Goal: Information Seeking & Learning: Check status

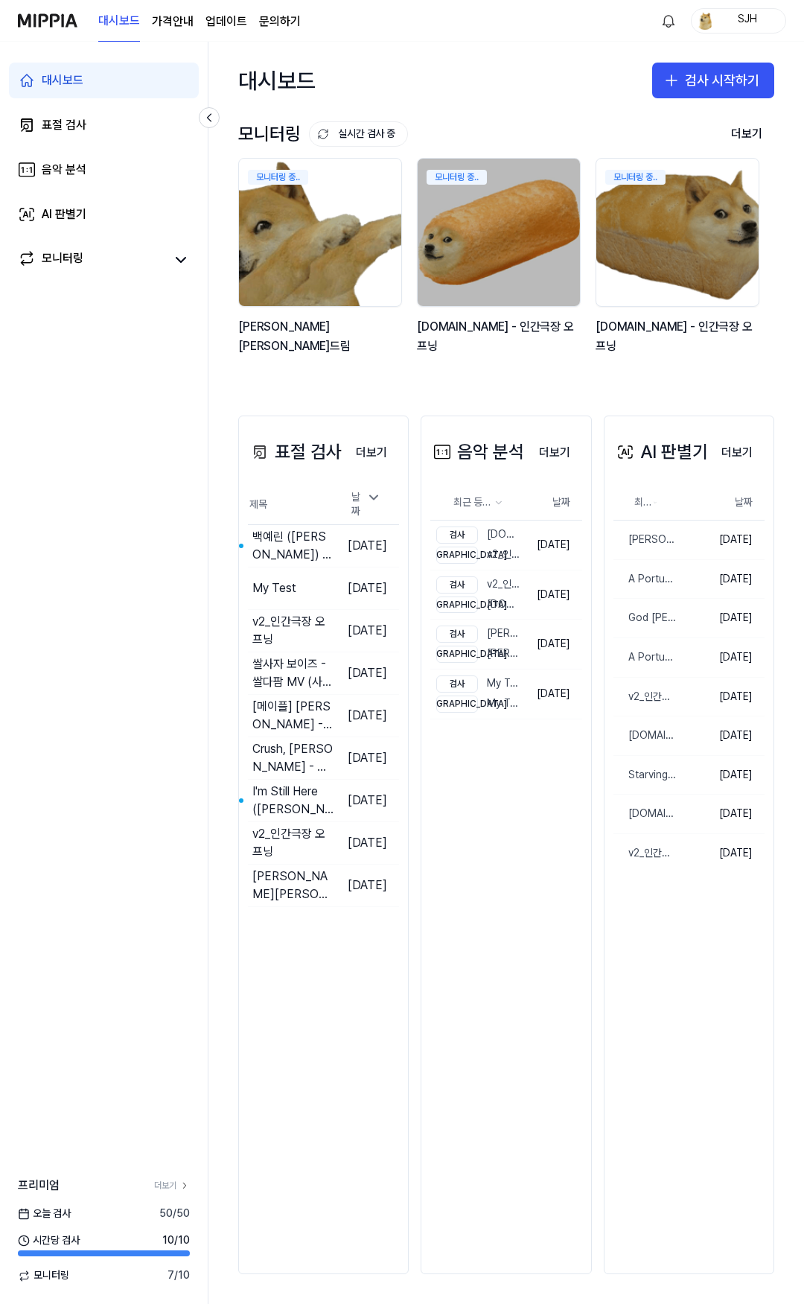
click at [278, 25] on link "문의하기" at bounding box center [280, 22] width 42 height 18
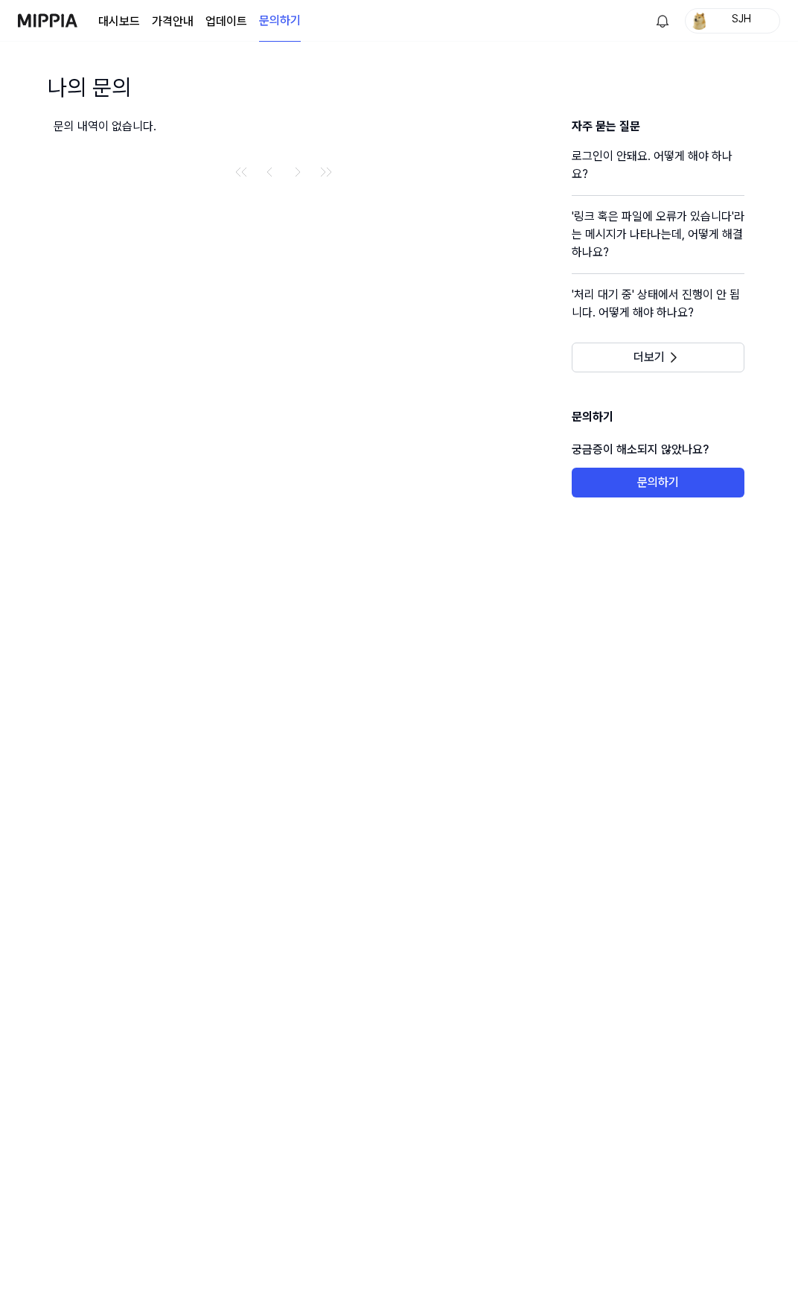
click at [233, 26] on link "업데이트" at bounding box center [227, 22] width 42 height 18
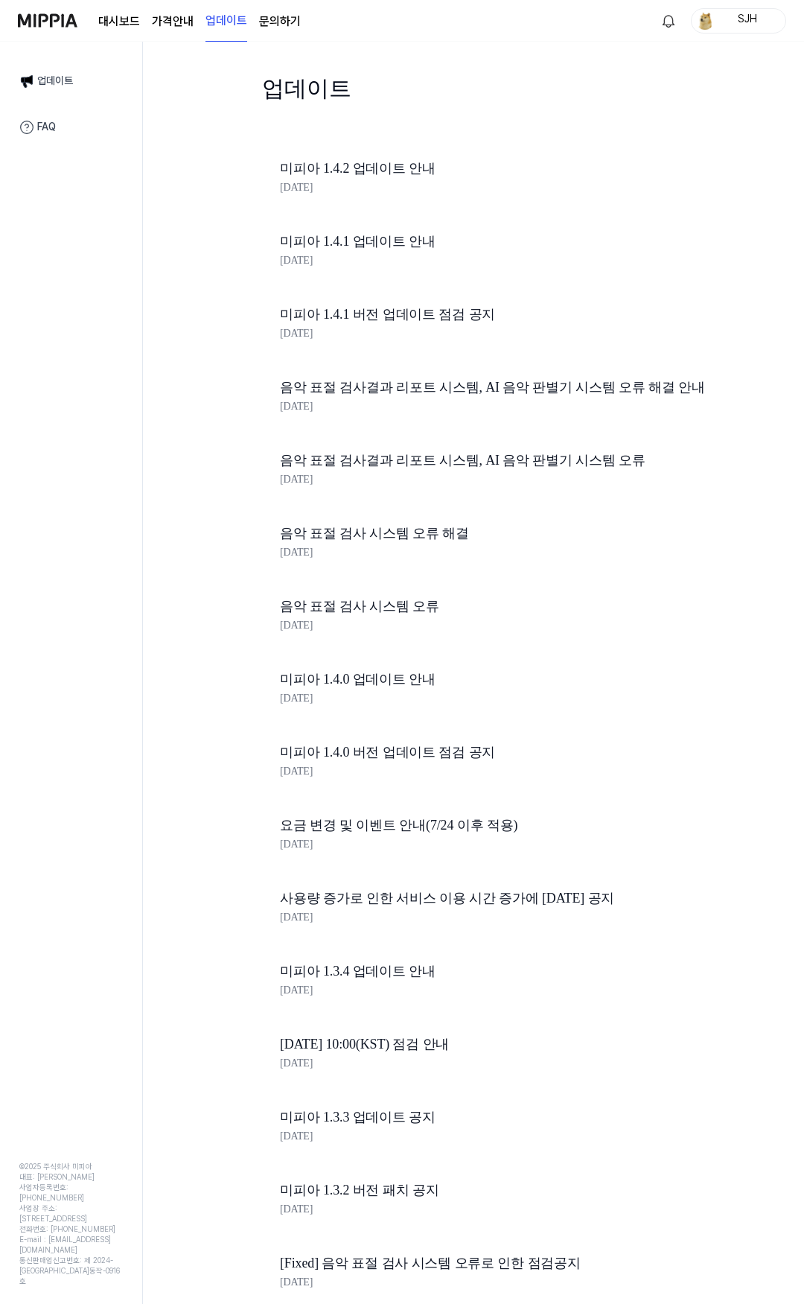
click at [174, 26] on 버튼 "가격안내" at bounding box center [173, 22] width 42 height 18
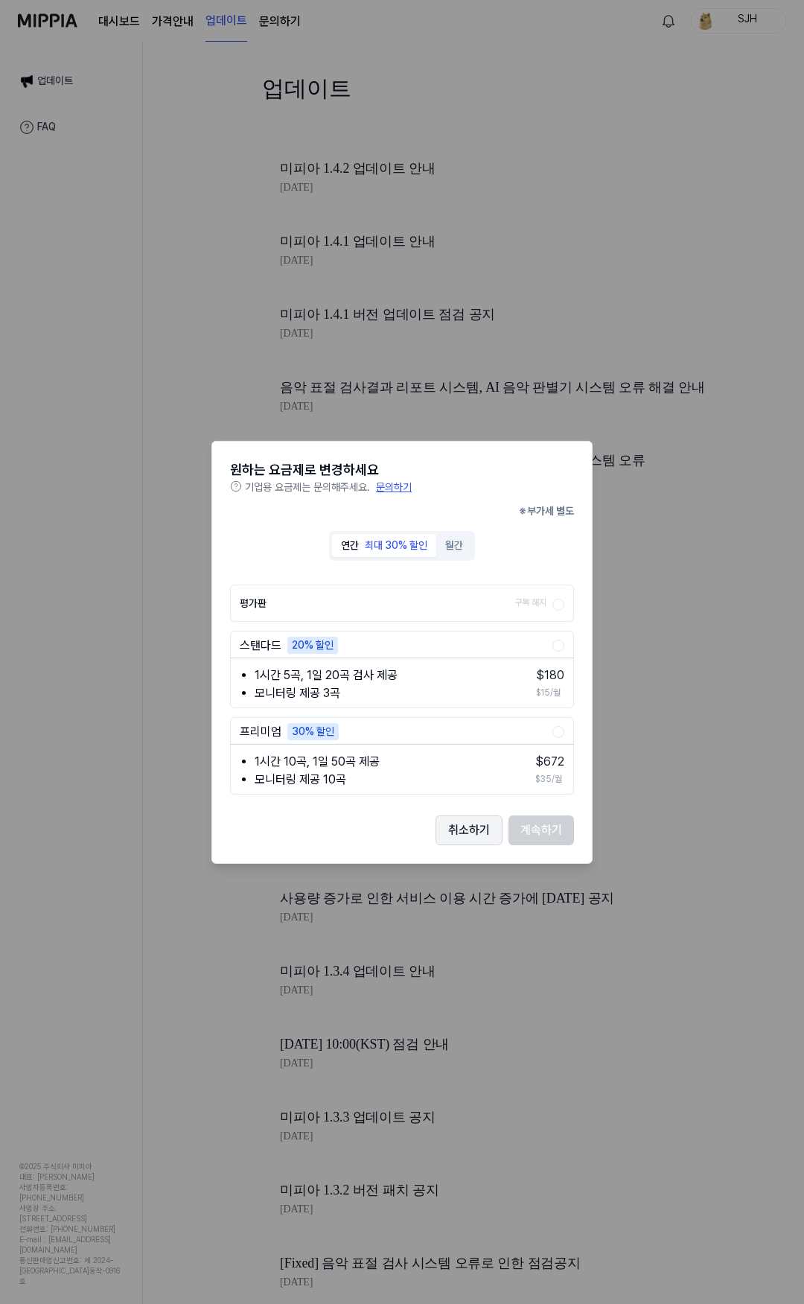
click at [482, 829] on button "취소하기" at bounding box center [469, 830] width 67 height 30
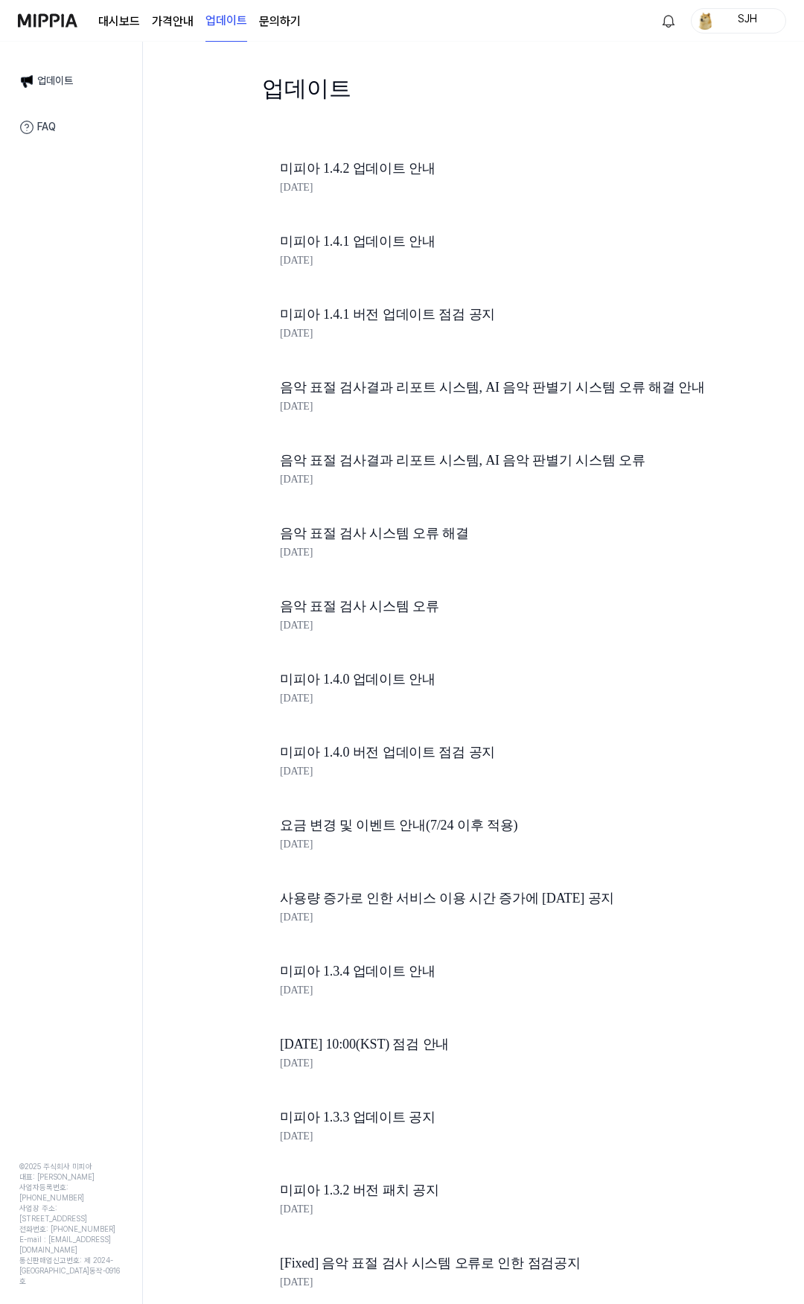
click at [108, 20] on link "대시보드" at bounding box center [119, 22] width 42 height 18
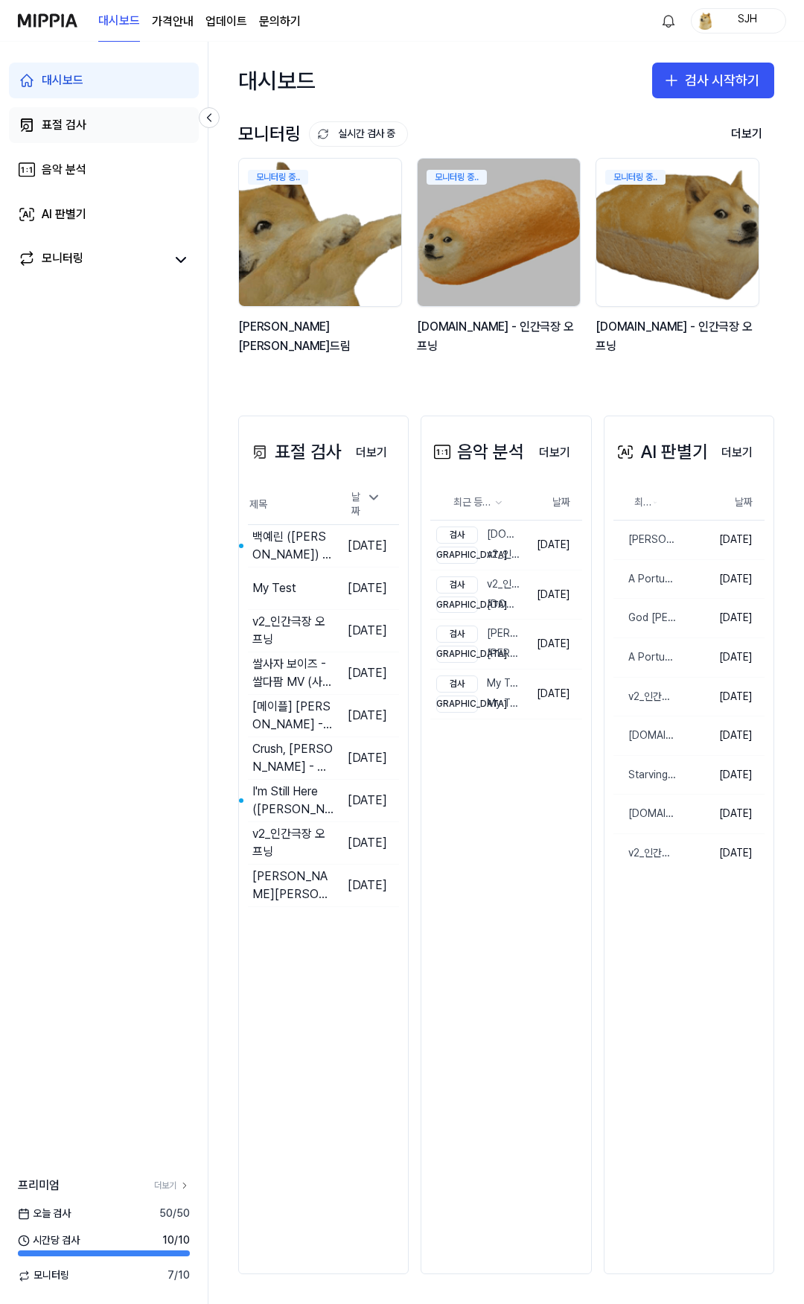
click at [71, 127] on div "표절 검사" at bounding box center [64, 125] width 45 height 18
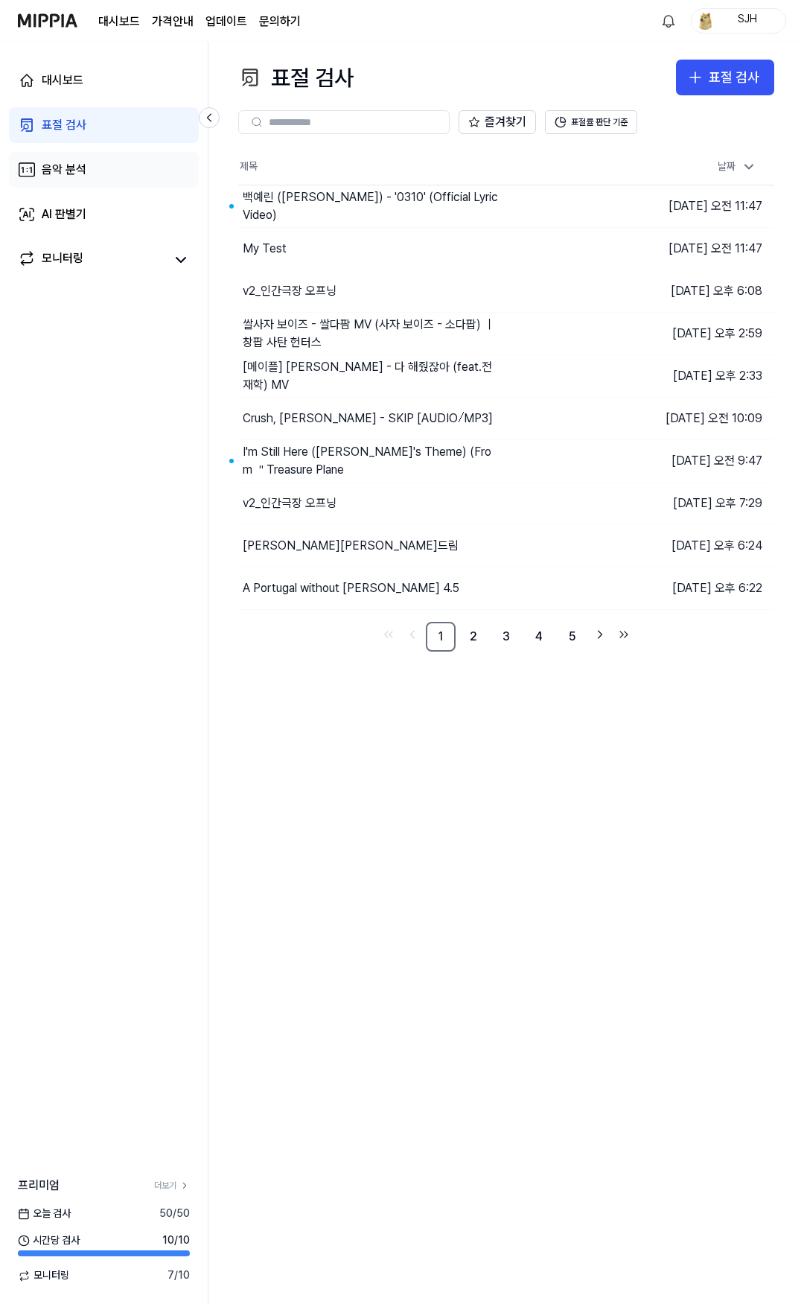
click at [87, 176] on link "음악 분석" at bounding box center [104, 170] width 190 height 36
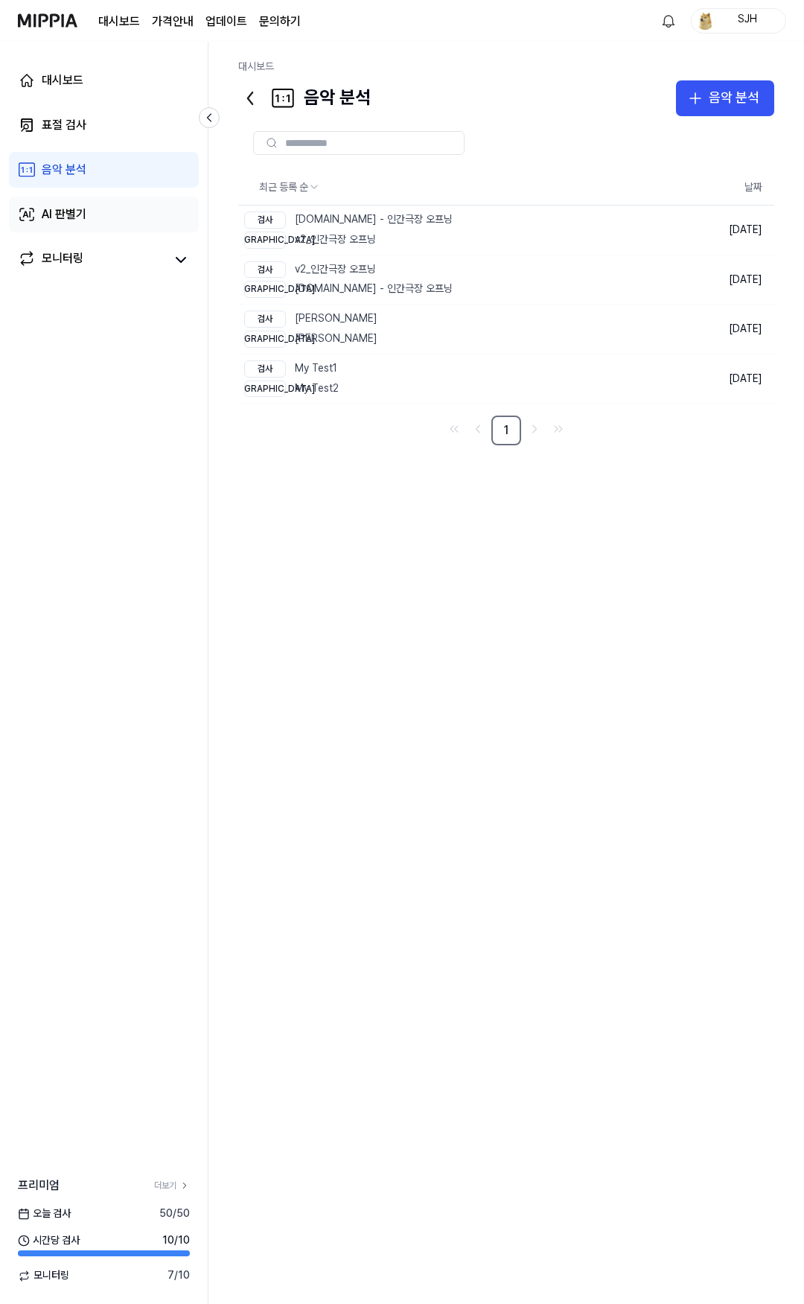
click at [86, 206] on div "AI 판별기" at bounding box center [64, 215] width 45 height 18
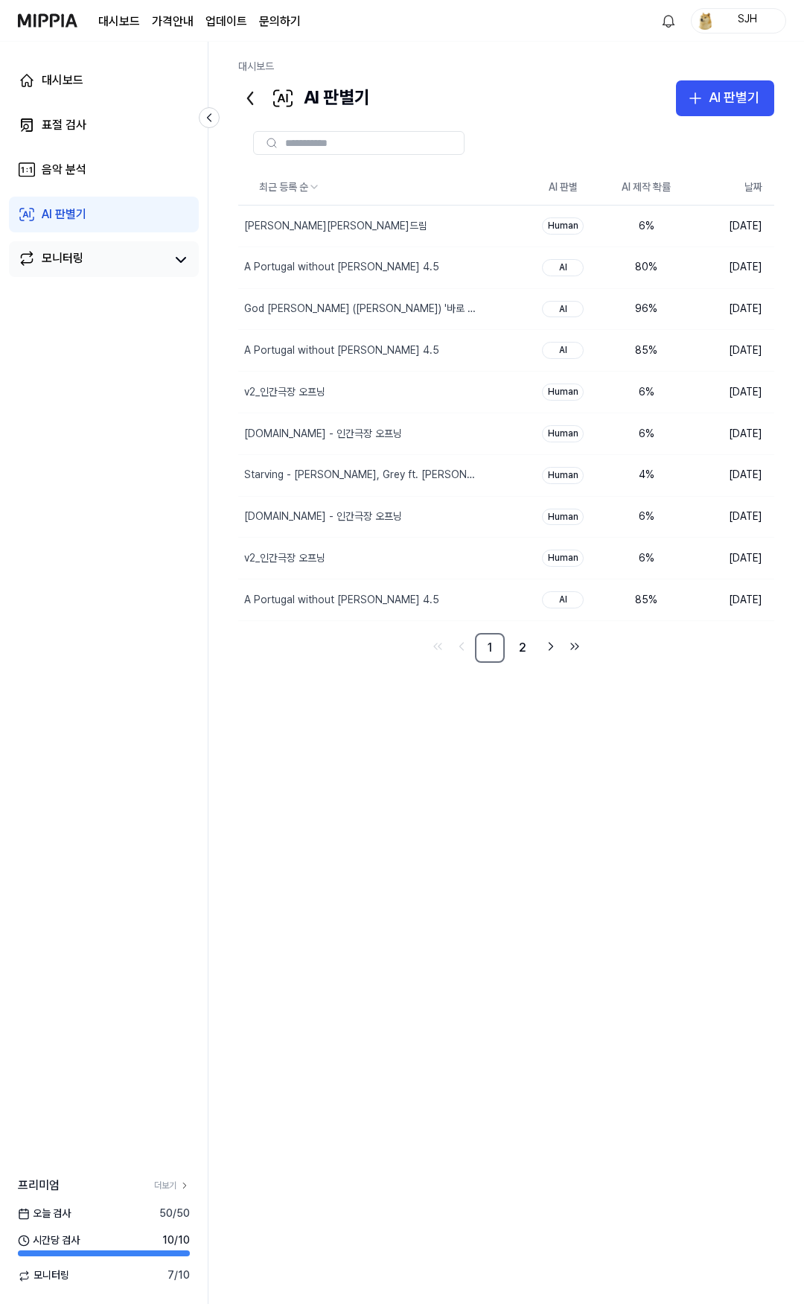
click at [87, 258] on link "모니터링" at bounding box center [92, 259] width 148 height 21
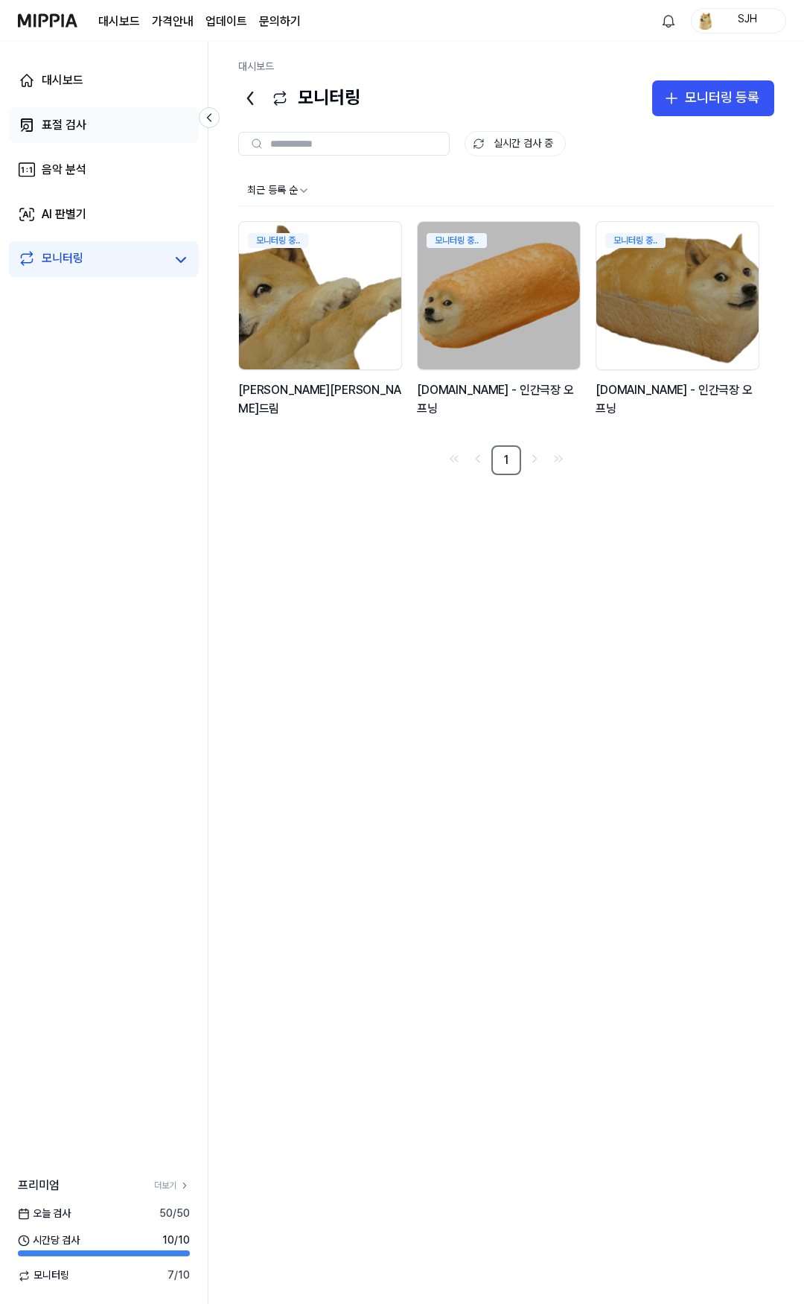
click at [95, 140] on link "표절 검사" at bounding box center [104, 125] width 190 height 36
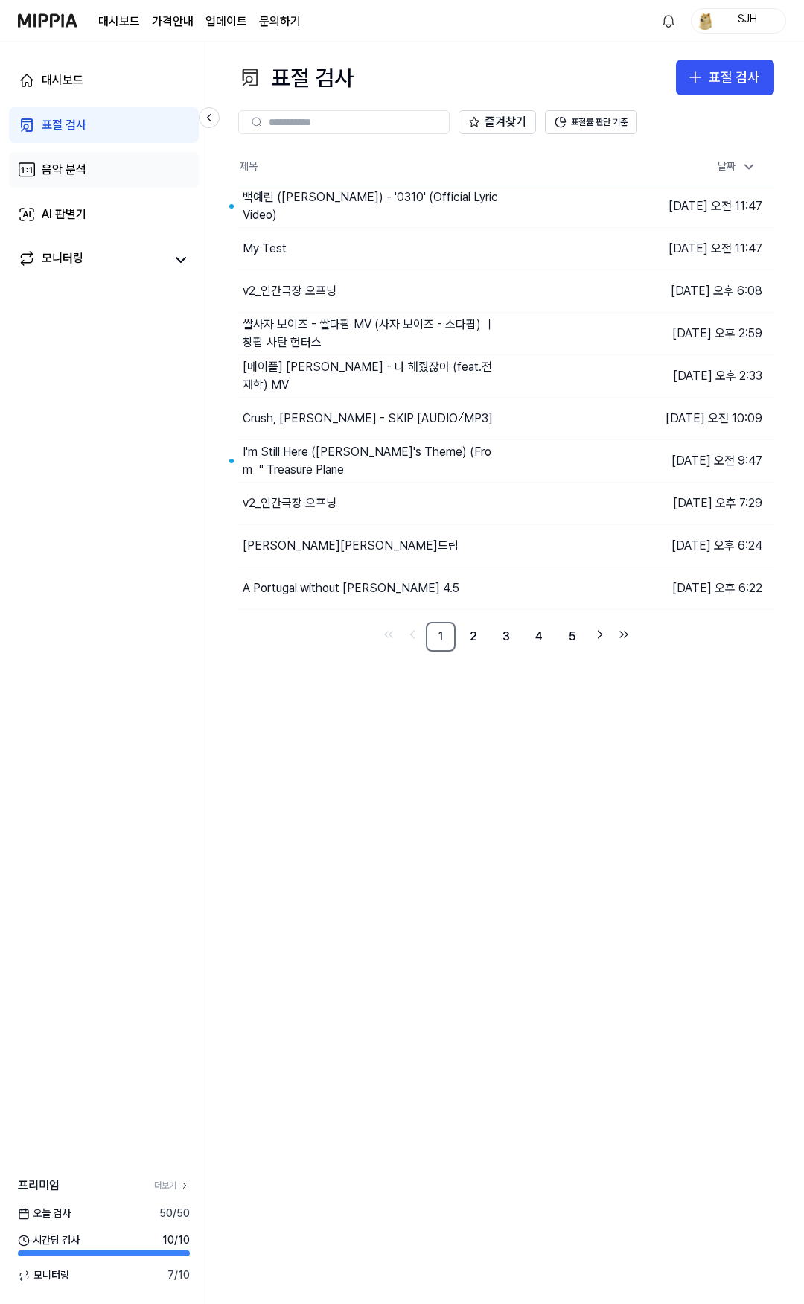
click at [95, 165] on link "음악 분석" at bounding box center [104, 170] width 190 height 36
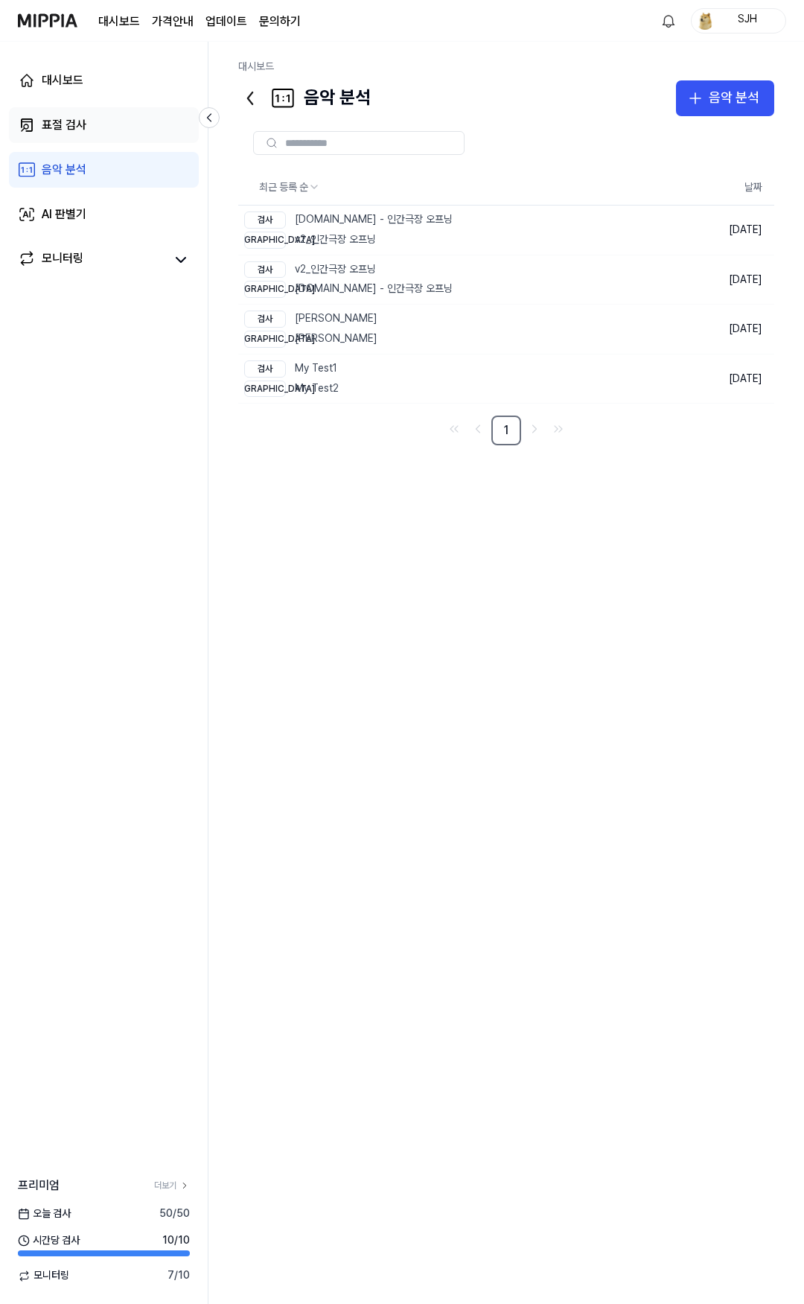
click at [104, 133] on link "표절 검사" at bounding box center [104, 125] width 190 height 36
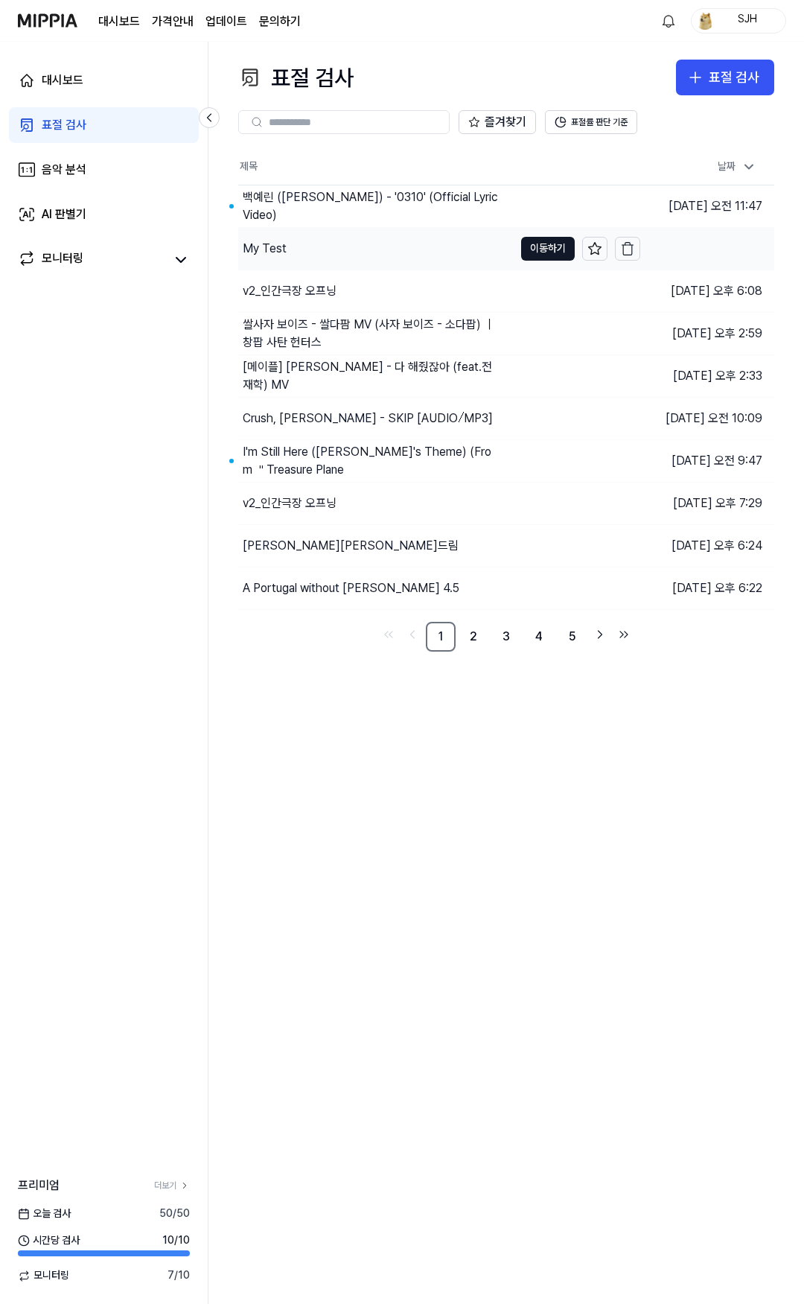
click at [430, 235] on div "My Test" at bounding box center [376, 249] width 276 height 42
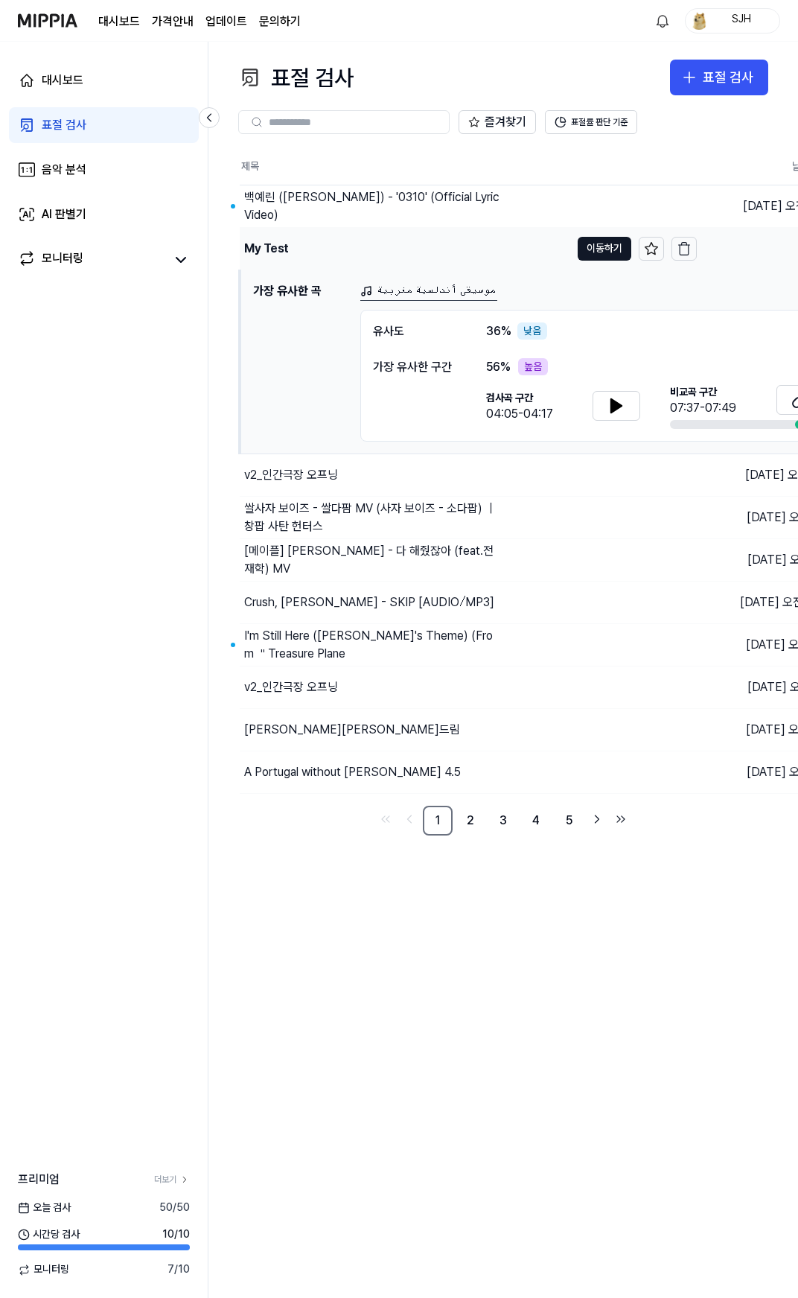
click at [470, 243] on div "My Test" at bounding box center [405, 249] width 331 height 42
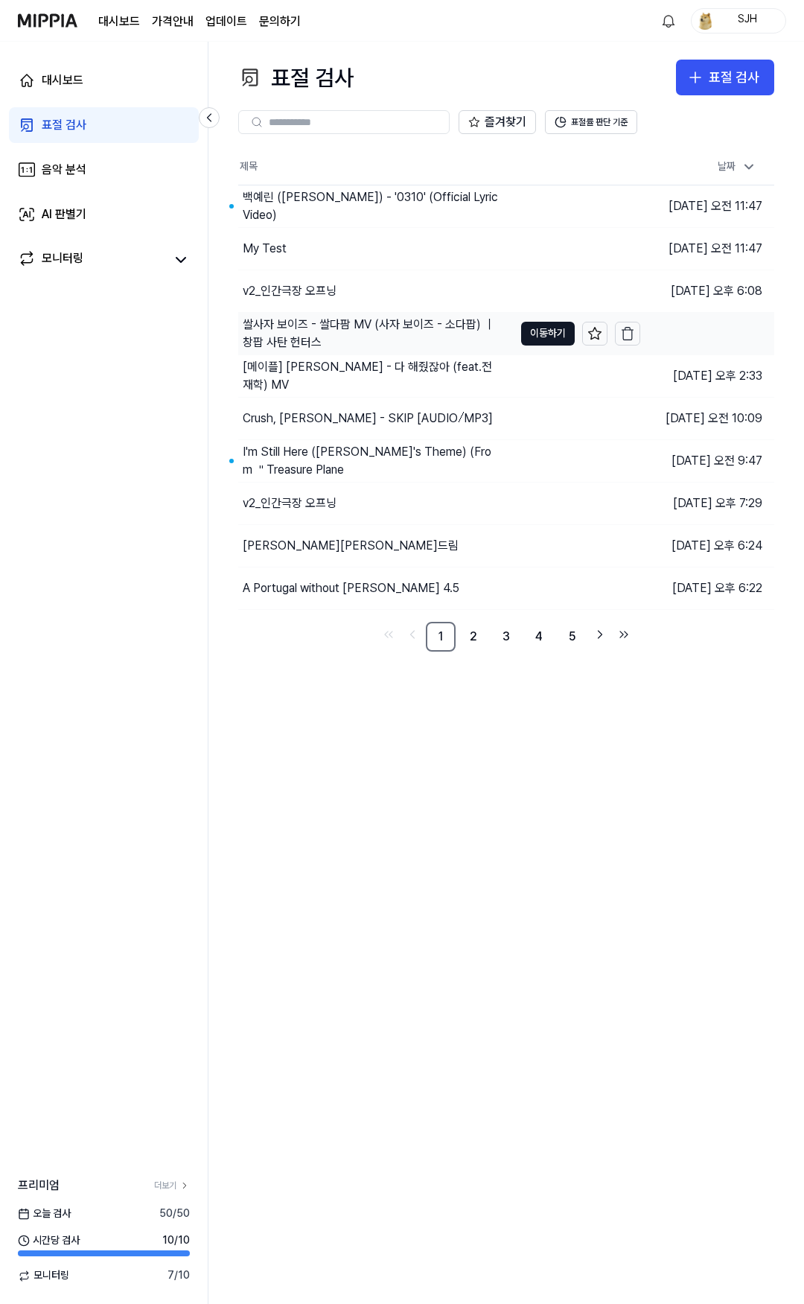
click at [322, 331] on div "쌀사자 보이즈 - 쌀다팜 MV (사자 보이즈 - 소다팝) ｜ 창팝 사탄 헌터스" at bounding box center [372, 334] width 258 height 36
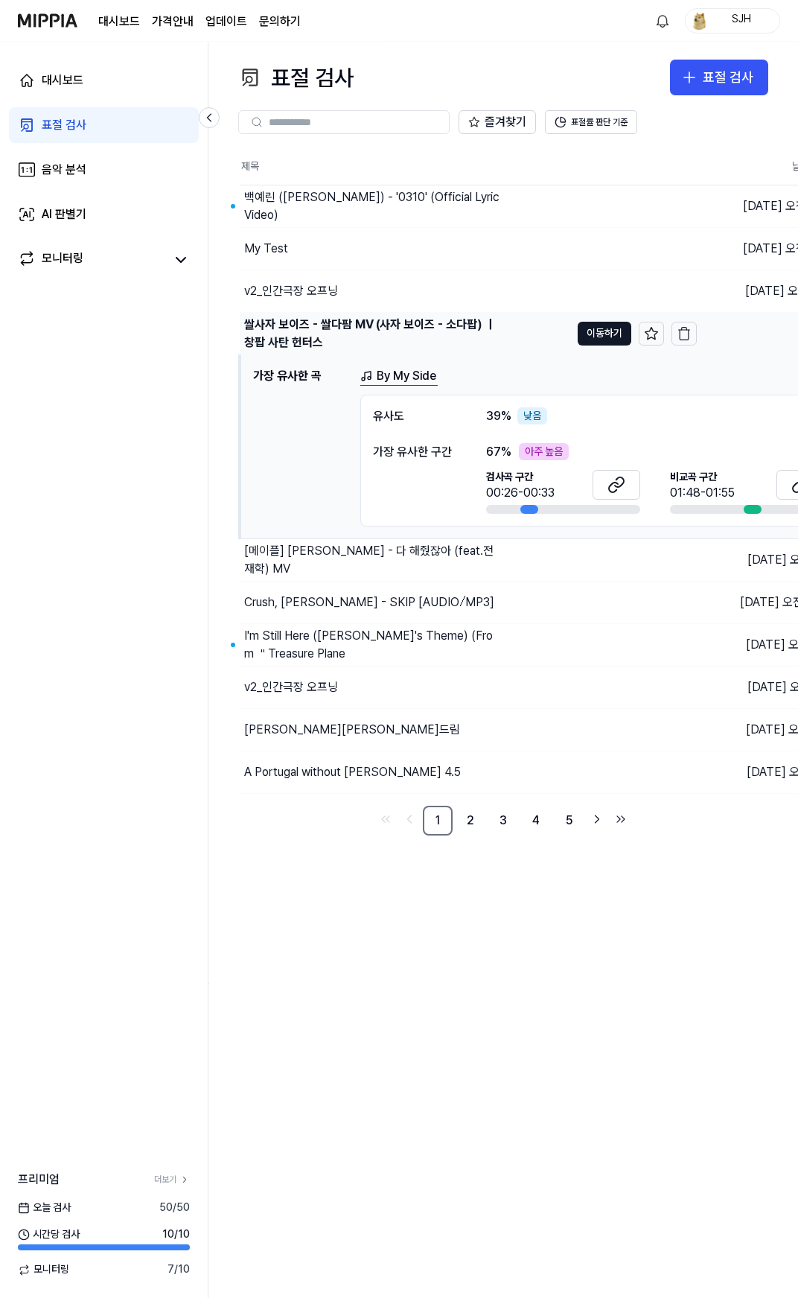
click at [313, 328] on div "쌀사자 보이즈 - 쌀다팜 MV (사자 보이즈 - 소다팝) ｜ 창팝 사탄 헌터스" at bounding box center [373, 334] width 258 height 36
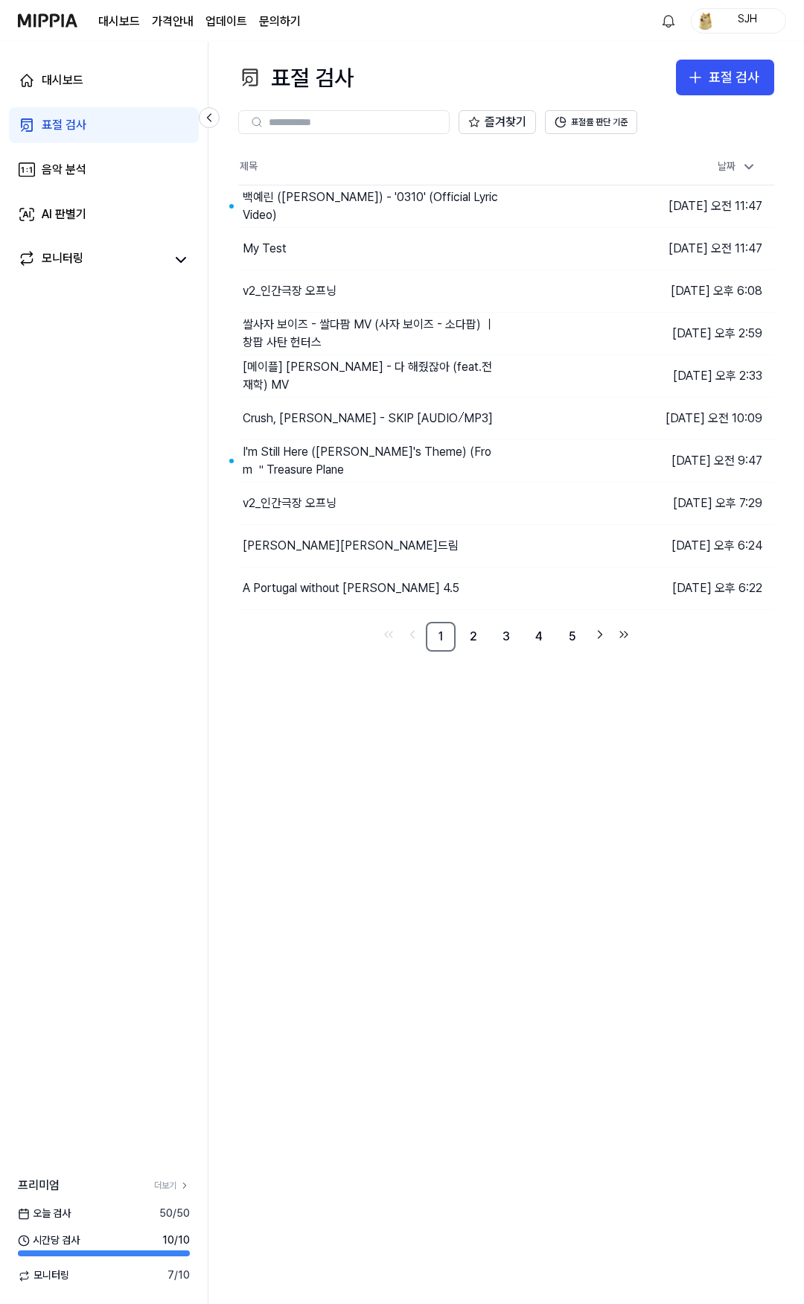
click at [391, 737] on div "표절 검사 표절 검사 표절 검사 음악 분석 AI 판별기 즐겨찾기 표절률 판단 기준 제목 날짜 백예린 (Yerin Baek) - '0310' (…" at bounding box center [506, 673] width 596 height 1262
click at [60, 21] on img at bounding box center [48, 20] width 60 height 41
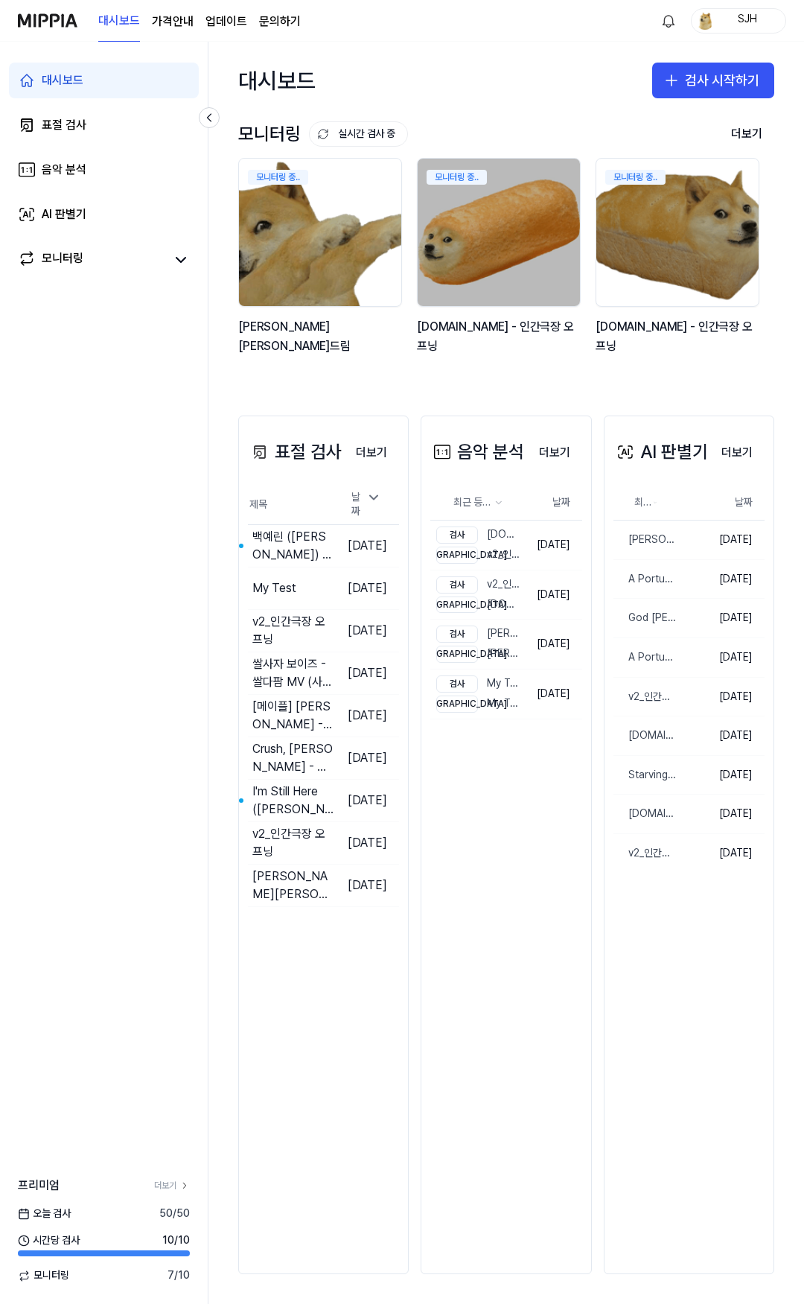
click at [245, 375] on div "모니터링 실시간 검사 중 더보기 모니터링 모니터링 중.. [PERSON_NAME][PERSON_NAME]드림 모니터링 중.. [DOMAIN_N…" at bounding box center [506, 252] width 596 height 267
click at [206, 115] on icon at bounding box center [209, 117] width 15 height 15
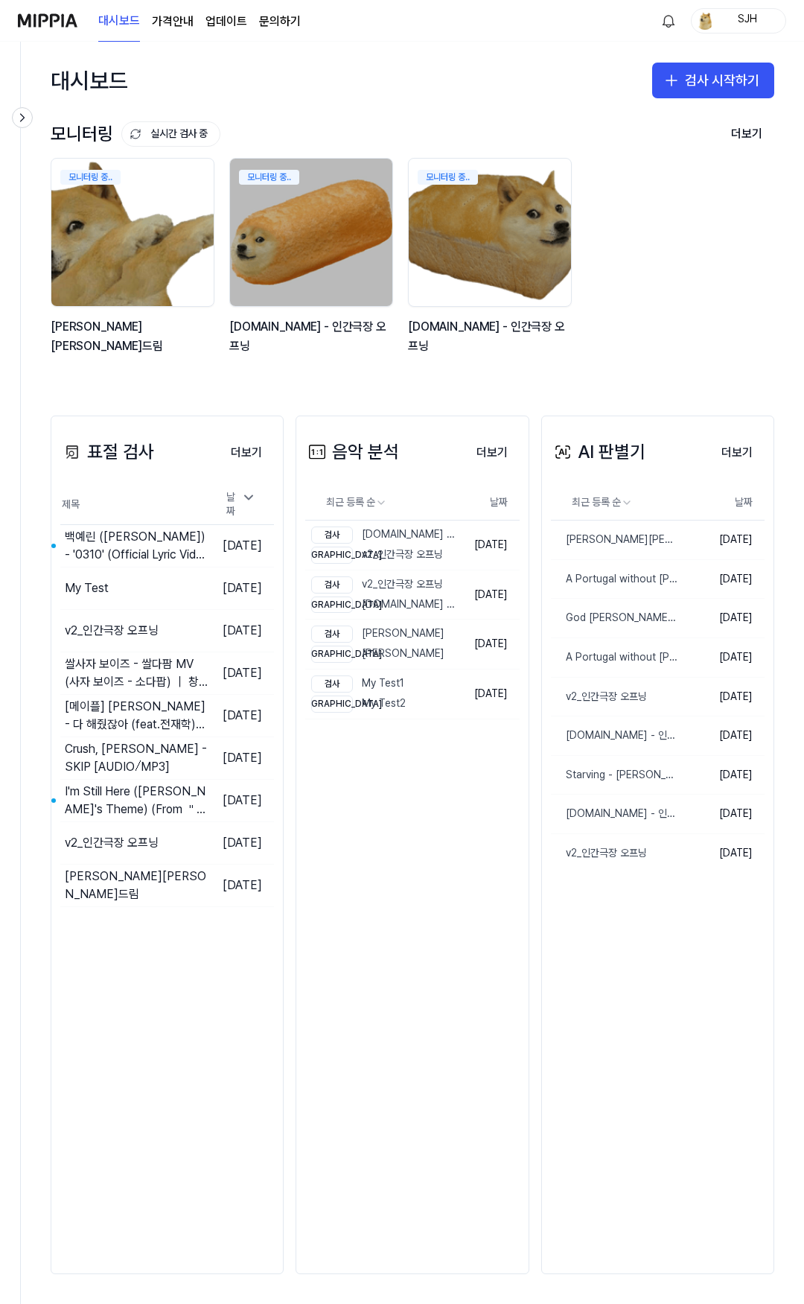
click at [652, 226] on div "모니터링 중.. [PERSON_NAME][PERSON_NAME]드림 모니터링 중.. [DOMAIN_NAME] - 인간극장 오프닝 모니터링 중.…" at bounding box center [401, 264] width 724 height 213
